Goal: Find specific page/section: Find specific page/section

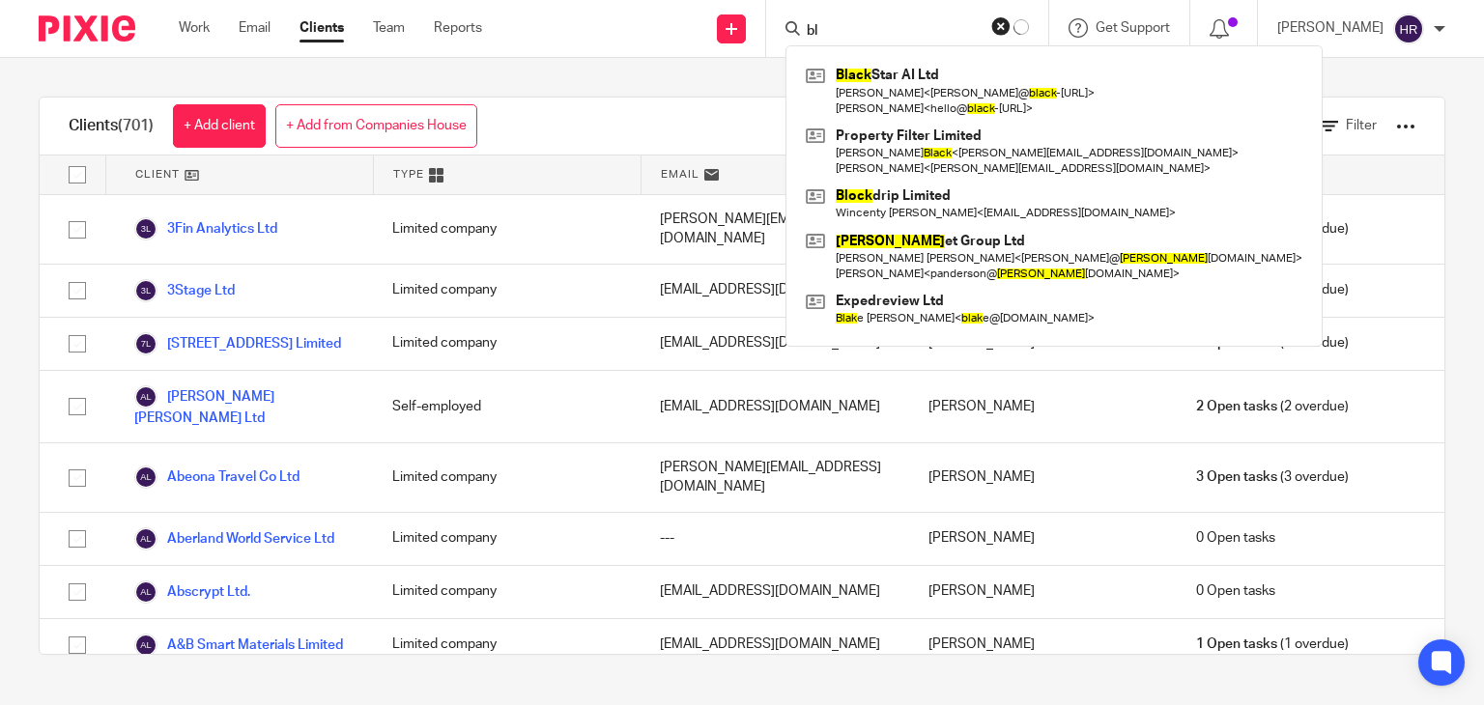
type input "b"
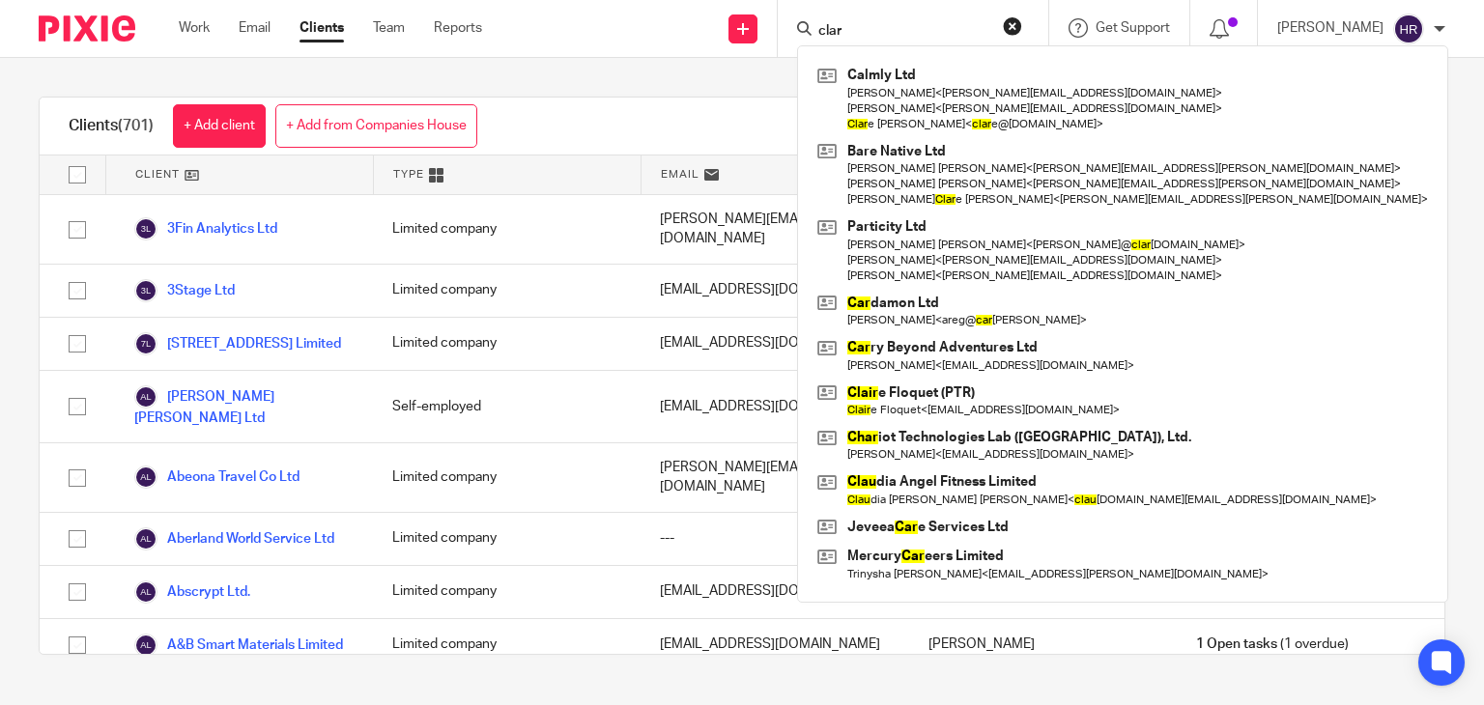
type input "clar"
click at [672, 100] on div "Clients (701) + Add client + Add from Companies House View: Loading... Filter" at bounding box center [742, 127] width 1405 height 58
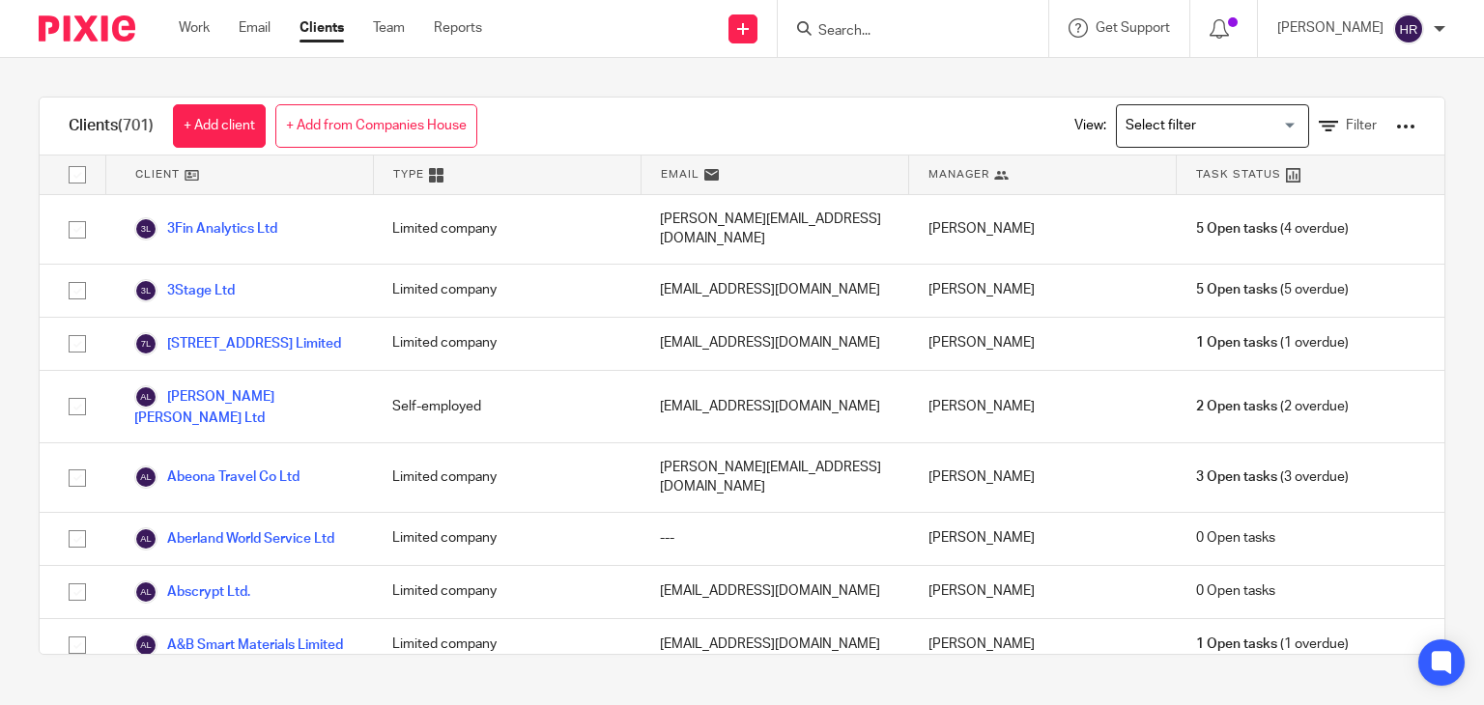
click at [821, 39] on input "Search" at bounding box center [904, 31] width 174 height 17
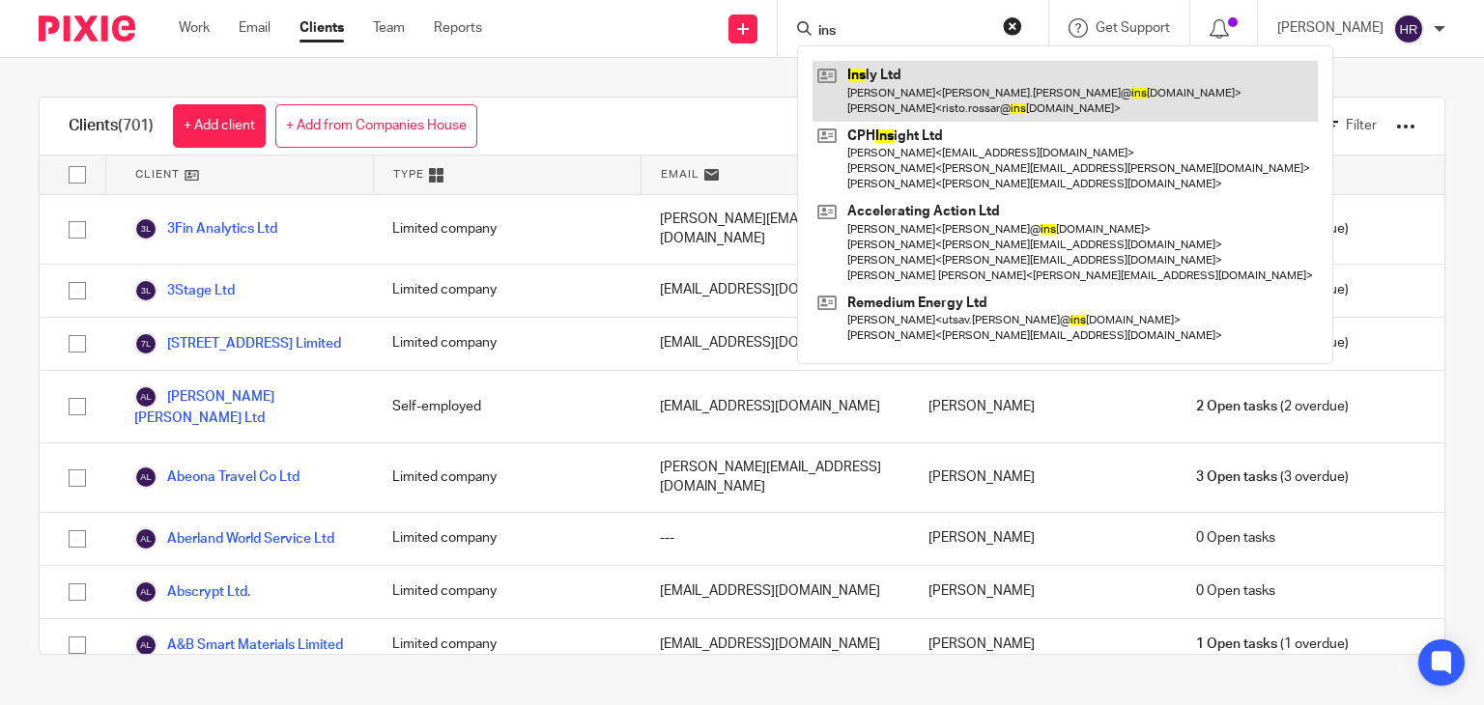
type input "ins"
click at [870, 72] on link at bounding box center [1065, 91] width 505 height 60
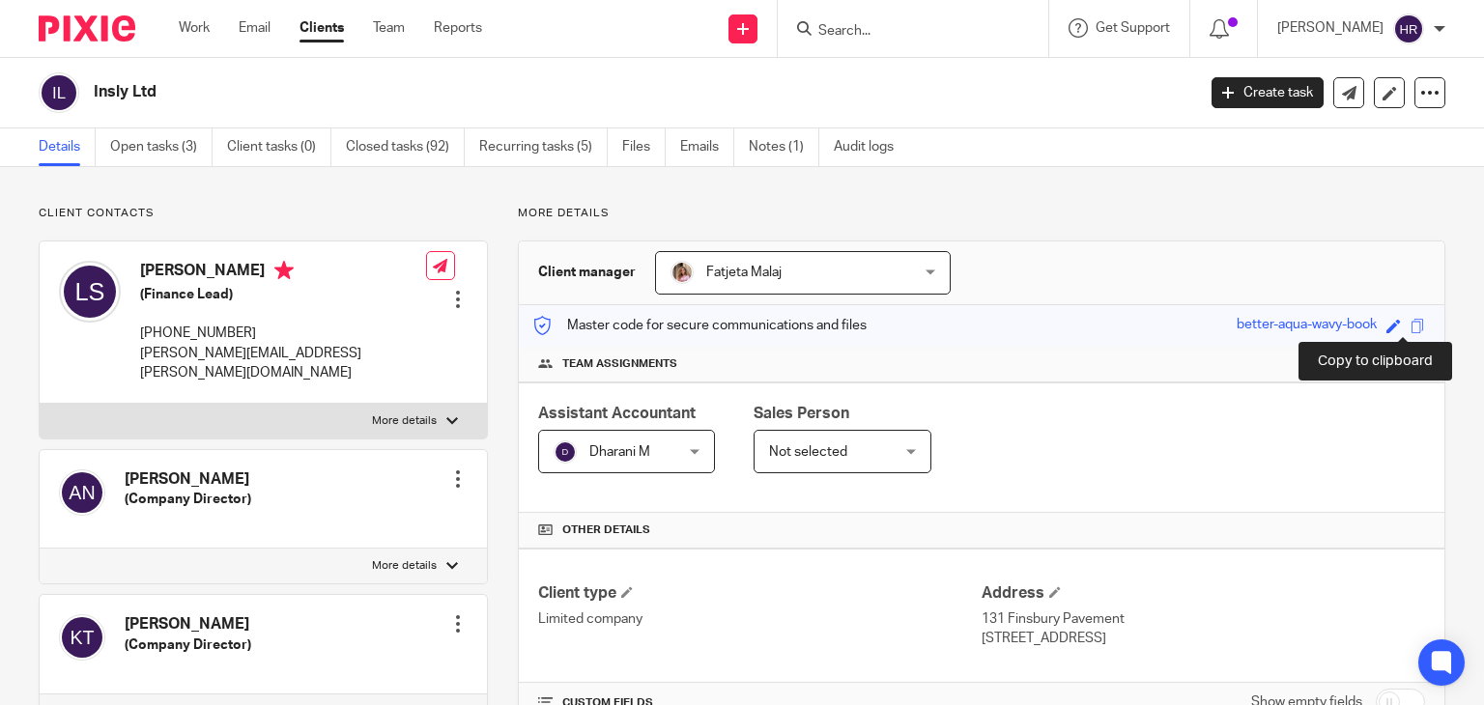
click at [1411, 326] on span at bounding box center [1418, 326] width 14 height 14
